Goal: Navigation & Orientation: Find specific page/section

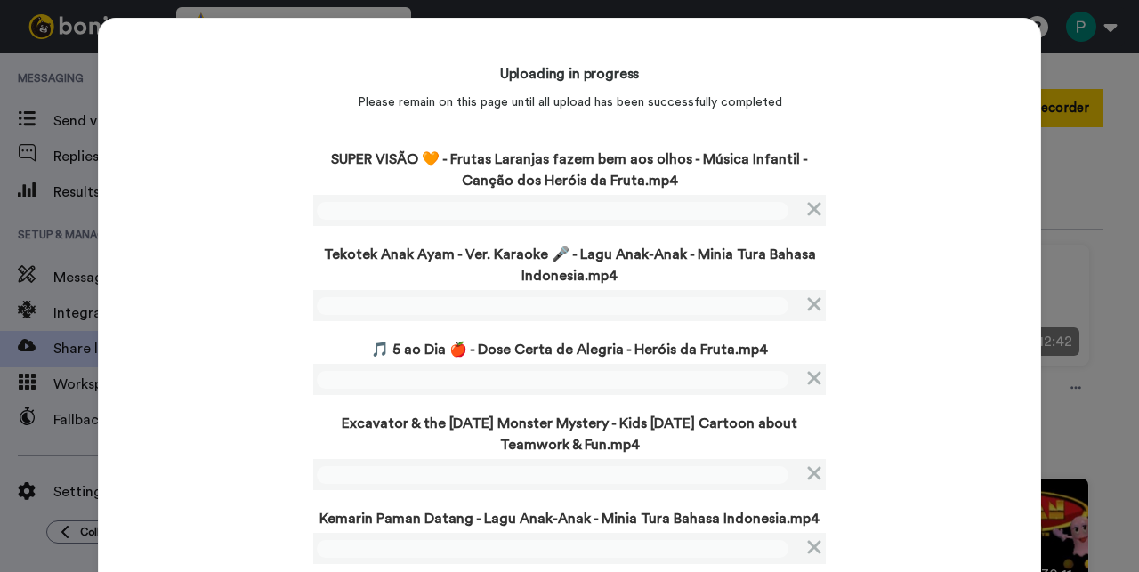
click at [251, 277] on div "Uploading in progress Please remain on this page until all upload has been succ…" at bounding box center [569, 346] width 943 height 657
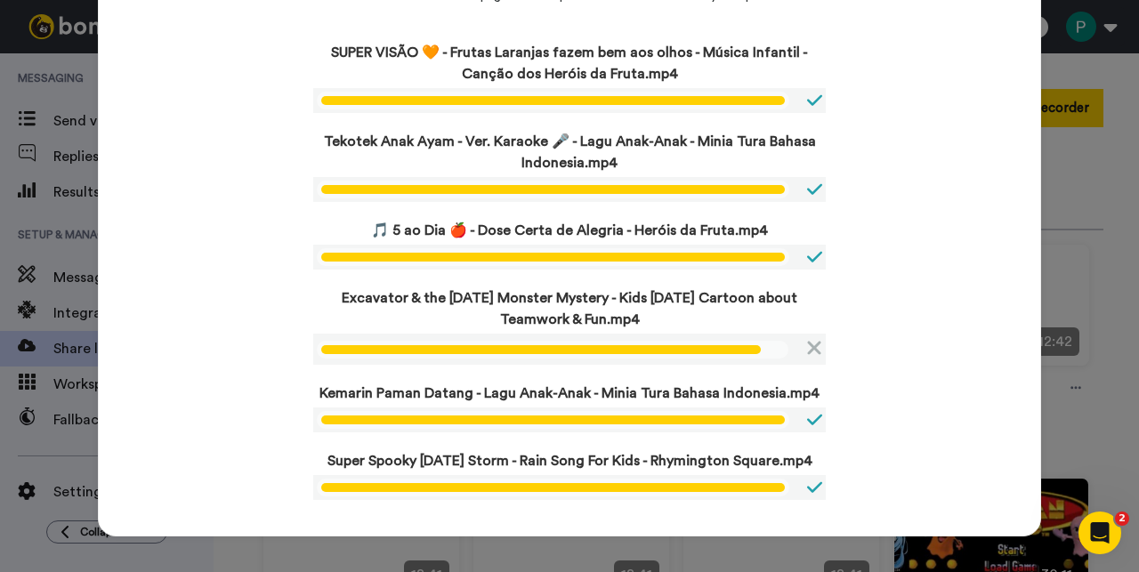
scroll to position [143, 0]
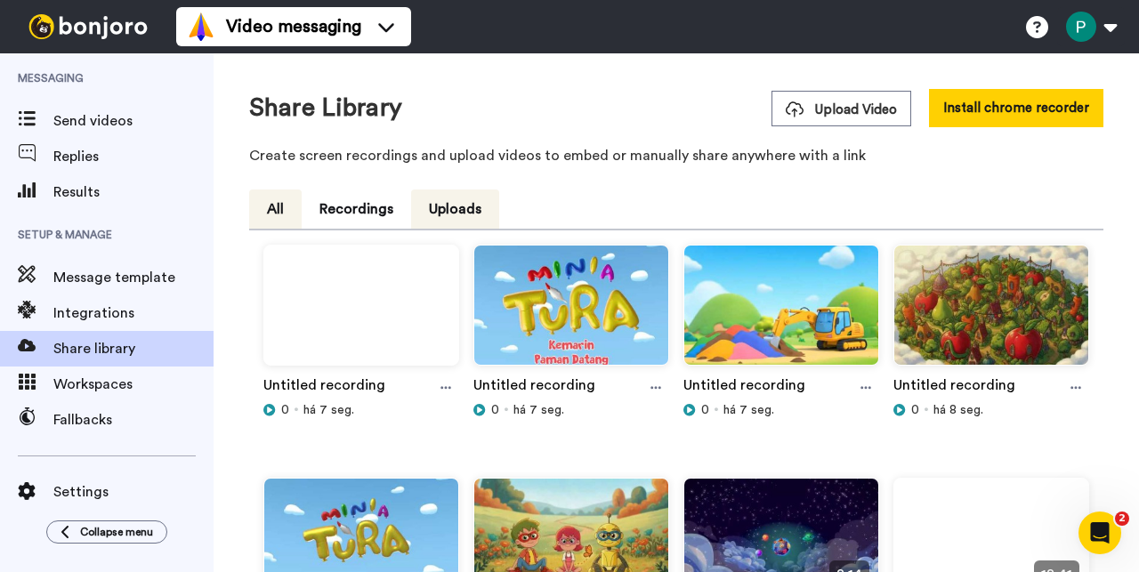
click at [298, 212] on button "All" at bounding box center [275, 209] width 52 height 39
